Goal: Navigation & Orientation: Find specific page/section

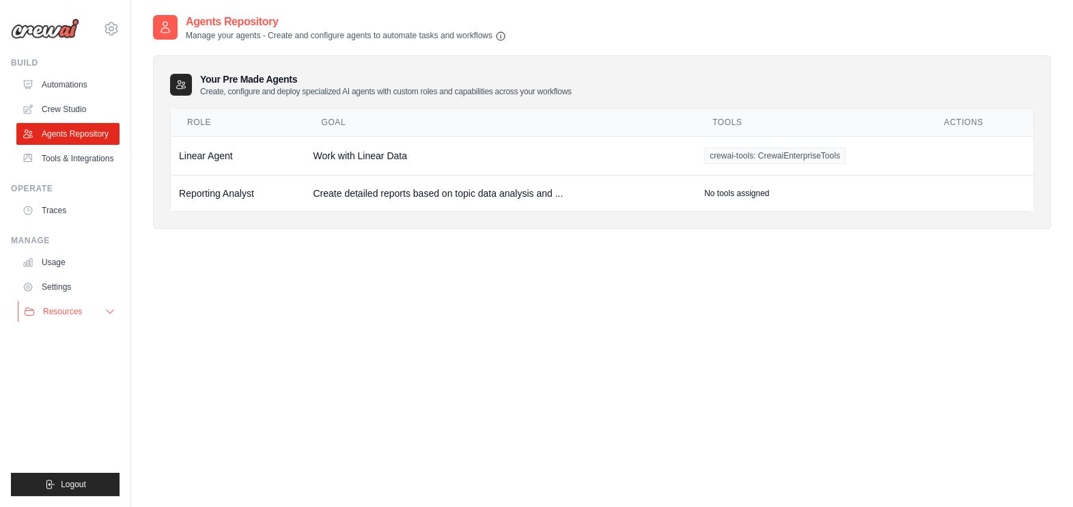
click at [108, 312] on icon at bounding box center [110, 311] width 11 height 11
click at [68, 83] on link "Automations" at bounding box center [69, 85] width 103 height 22
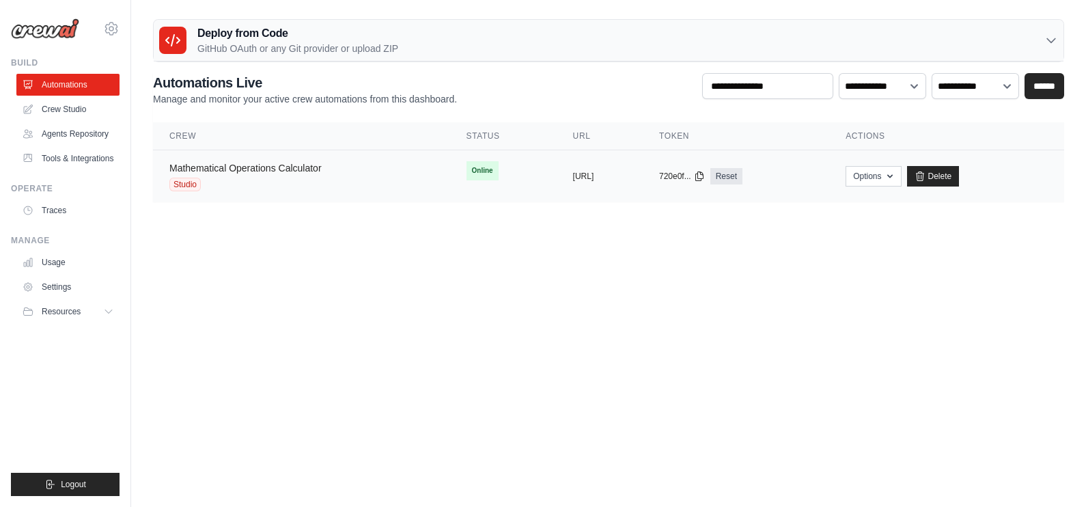
click at [264, 166] on link "Mathematical Operations Calculator" at bounding box center [245, 168] width 152 height 11
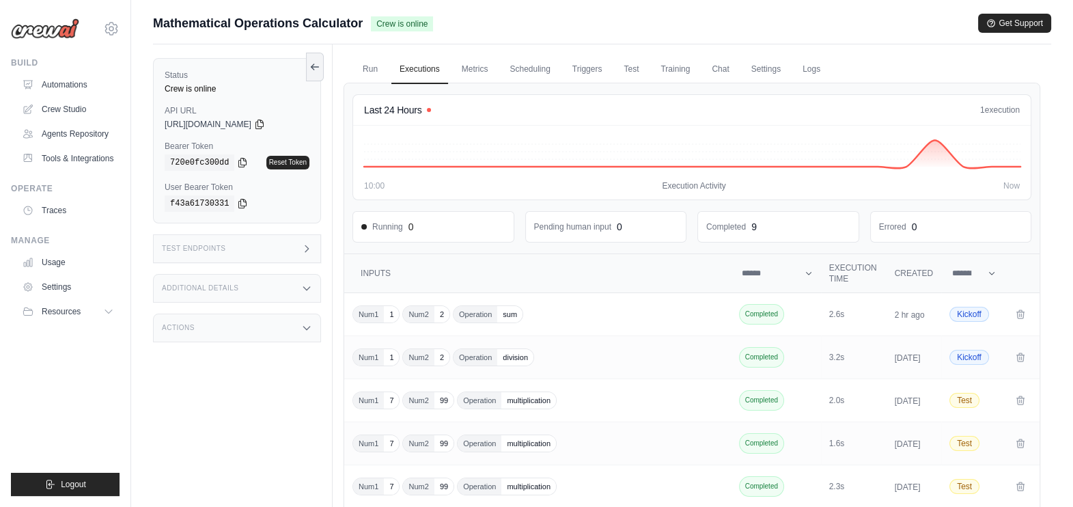
click at [305, 331] on icon at bounding box center [306, 328] width 11 height 11
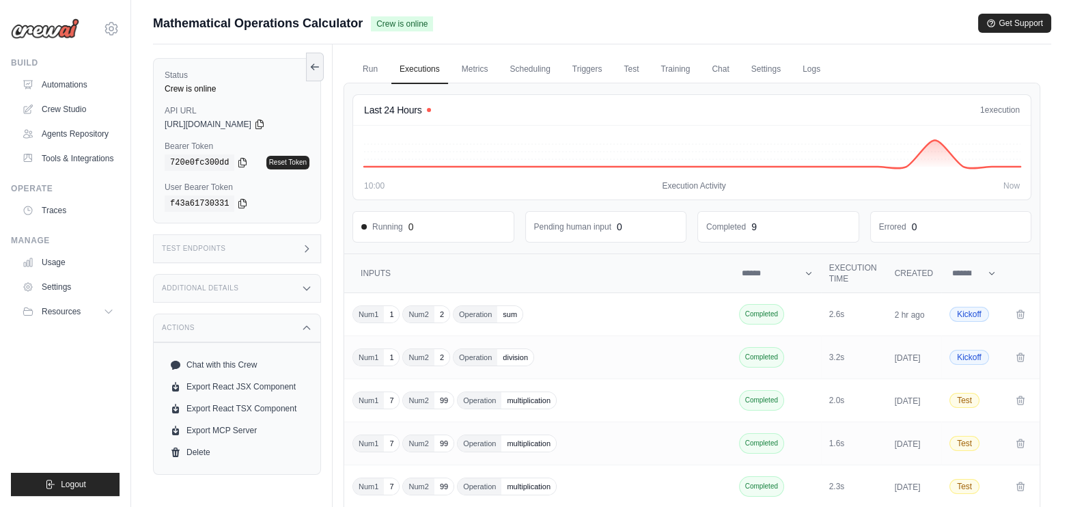
click at [1056, 171] on div "Submit a support request Describe your issue or question * Please be specific a…" at bounding box center [602, 374] width 942 height 720
click at [755, 69] on link "Settings" at bounding box center [766, 69] width 46 height 29
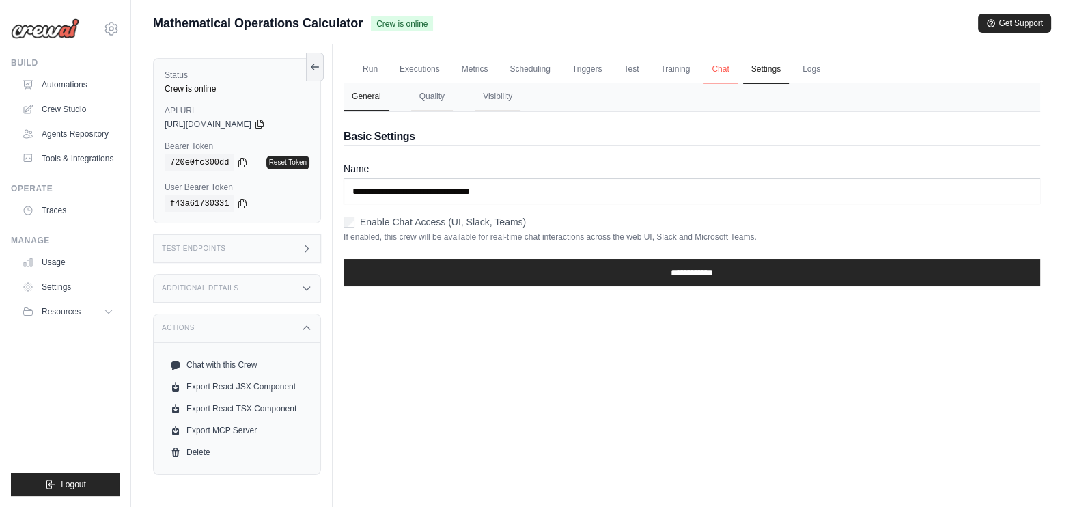
click at [716, 66] on link "Chat" at bounding box center [720, 69] width 33 height 29
click at [55, 259] on link "Usage" at bounding box center [69, 262] width 103 height 22
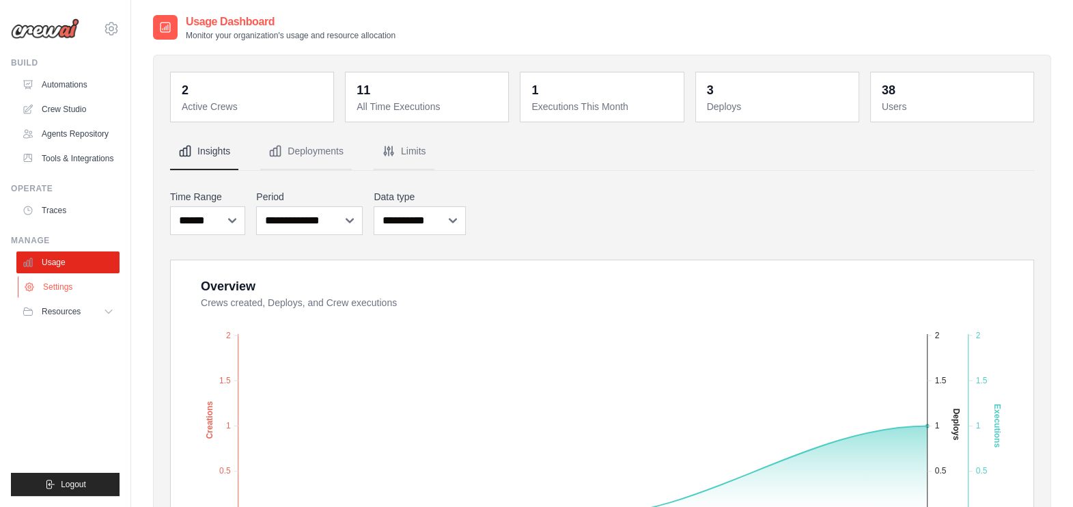
click at [59, 286] on link "Settings" at bounding box center [69, 287] width 103 height 22
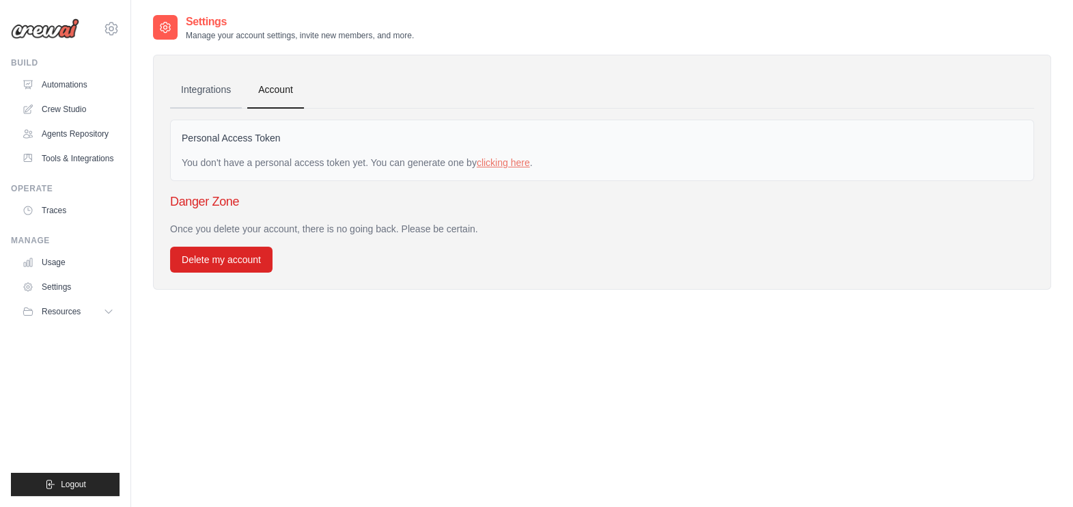
click at [208, 92] on link "Integrations" at bounding box center [206, 90] width 72 height 37
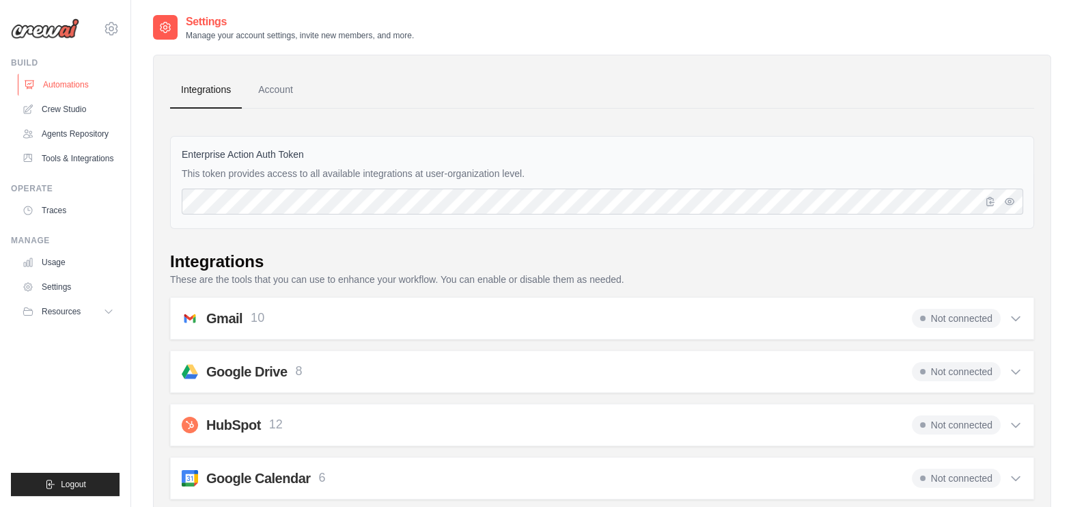
click at [70, 81] on link "Automations" at bounding box center [69, 85] width 103 height 22
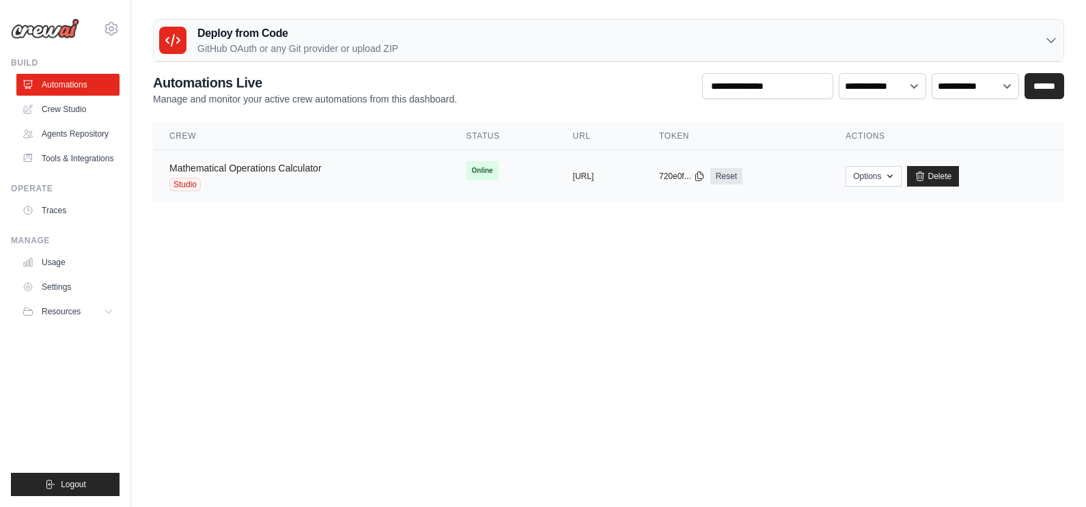
click at [261, 169] on link "Mathematical Operations Calculator" at bounding box center [245, 168] width 152 height 11
